Goal: Find specific page/section: Find specific page/section

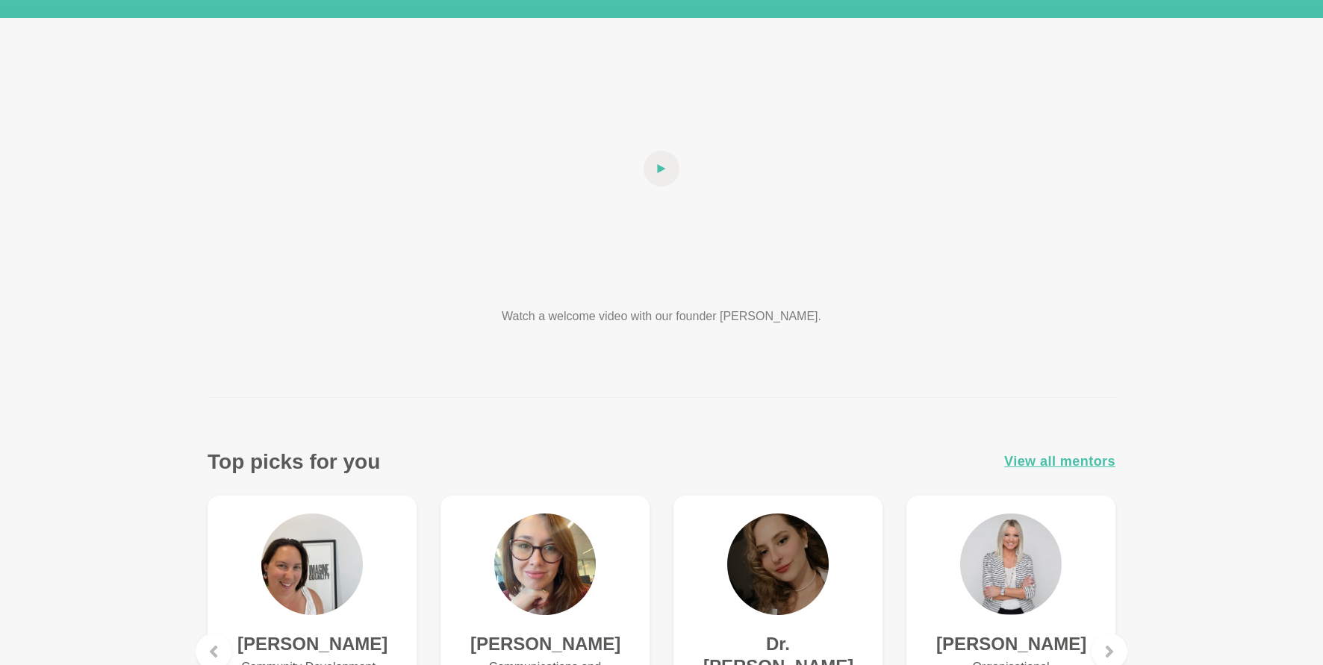
scroll to position [373, 0]
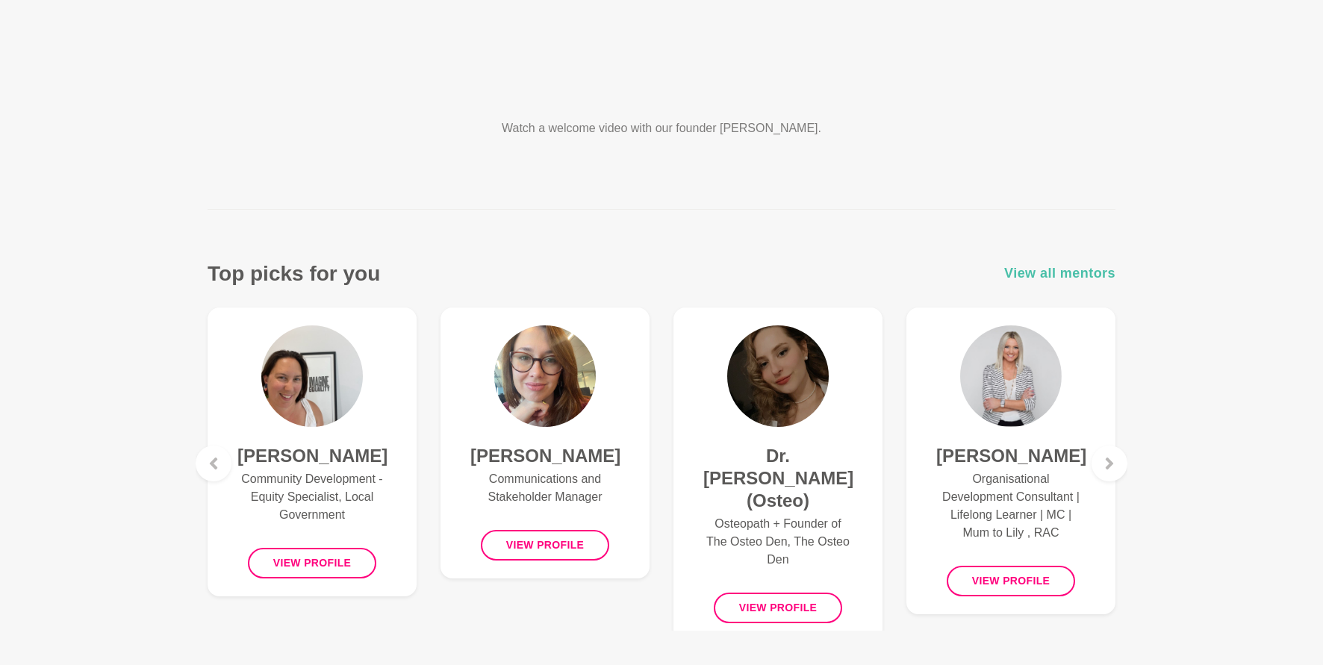
click at [1094, 272] on span "View all mentors" at bounding box center [1059, 274] width 111 height 22
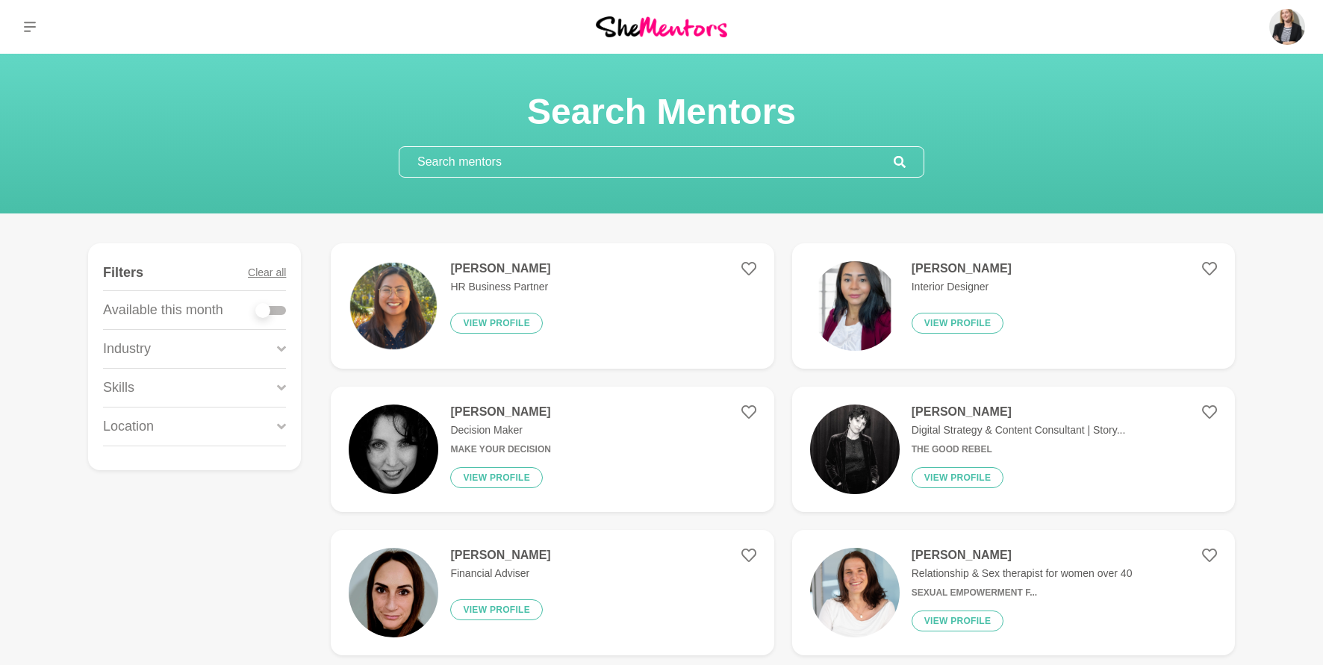
click at [615, 163] on input "text" at bounding box center [647, 162] width 494 height 30
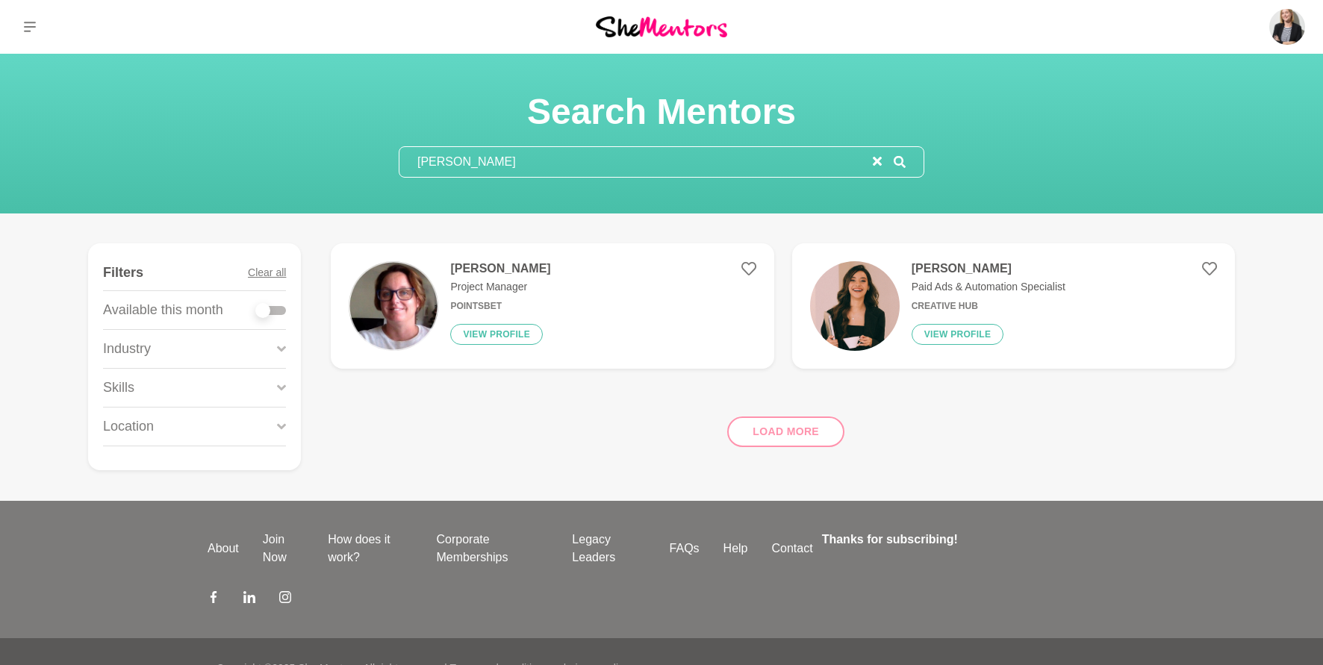
type input "[PERSON_NAME]"
click at [927, 267] on h4 "[PERSON_NAME]" at bounding box center [989, 268] width 154 height 15
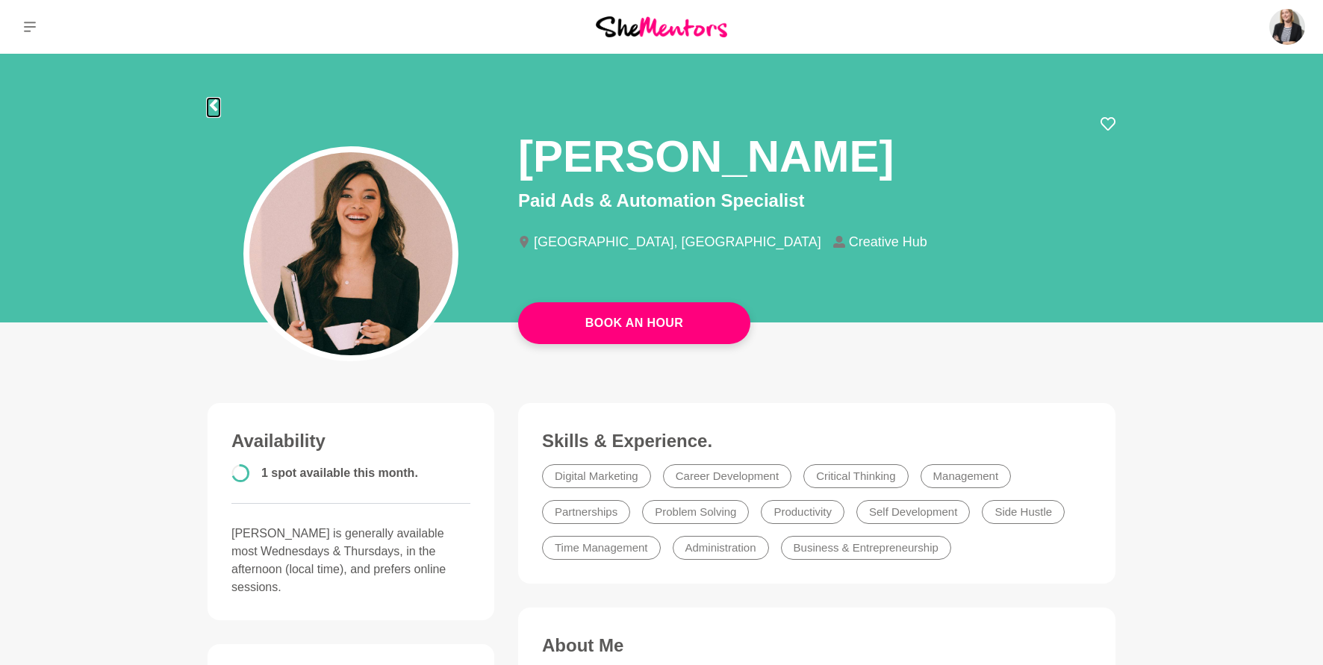
click at [212, 107] on icon at bounding box center [213, 105] width 7 height 12
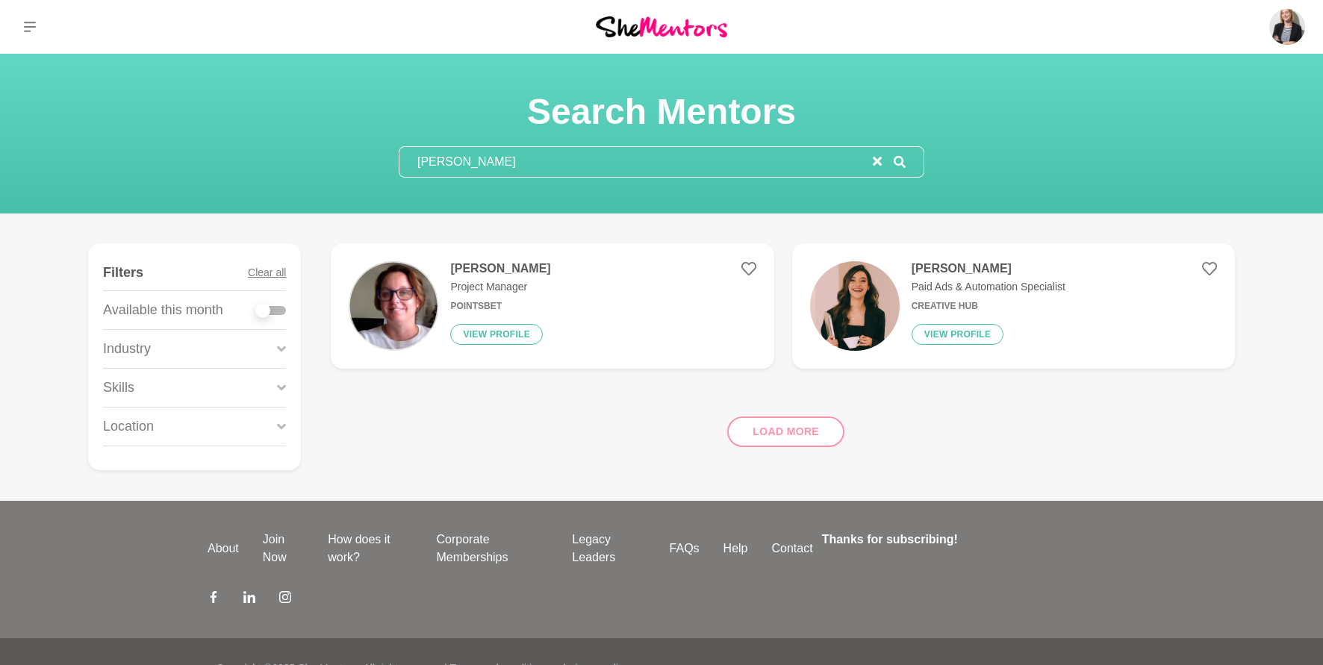
click at [877, 158] on icon "reset" at bounding box center [877, 161] width 9 height 9
